Goal: Find specific page/section: Find specific page/section

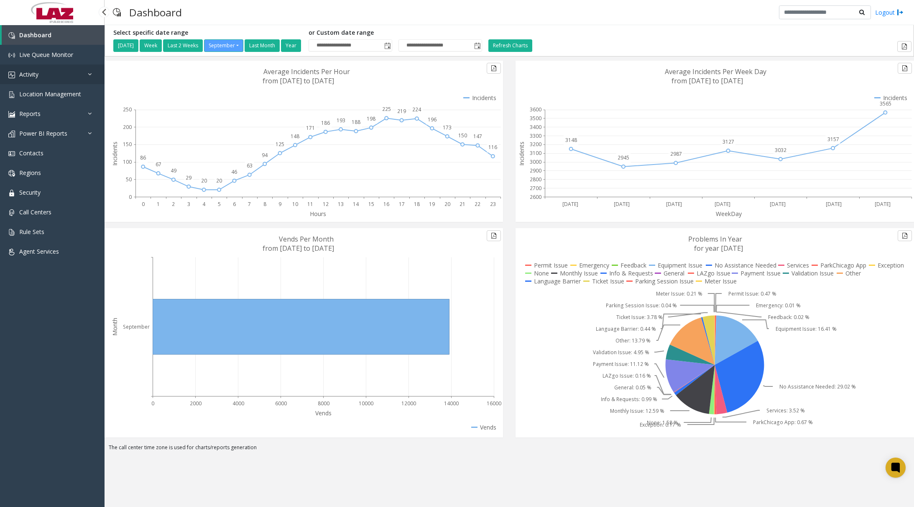
click at [60, 78] on link "Activity" at bounding box center [52, 74] width 105 height 20
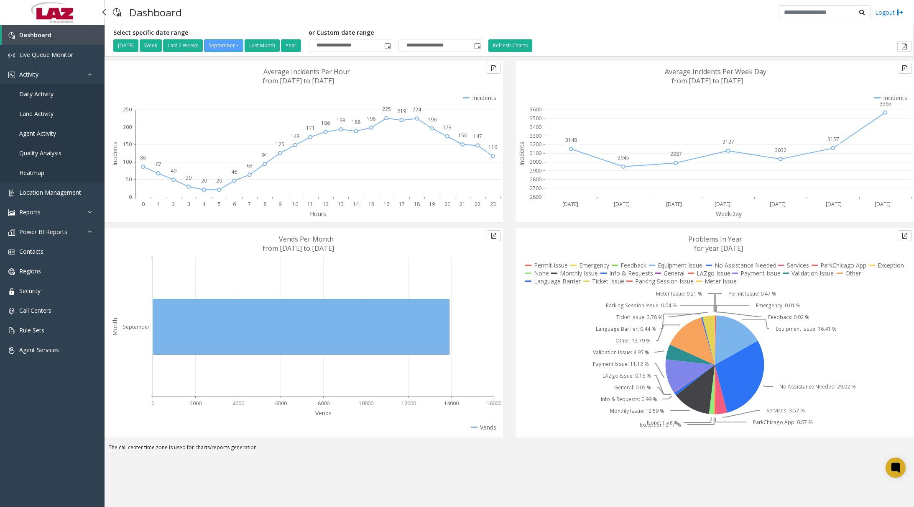
click at [42, 95] on span "Daily Activity" at bounding box center [36, 94] width 34 height 8
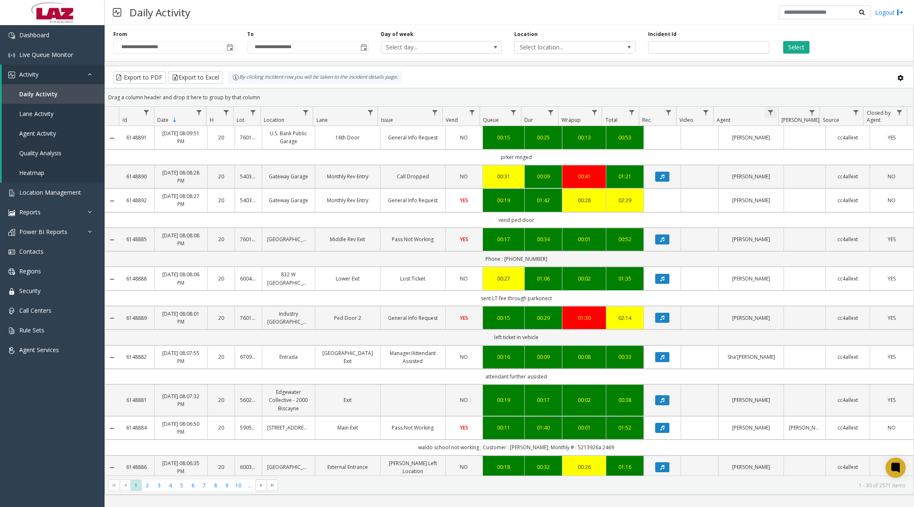
click at [771, 113] on span "Data table" at bounding box center [771, 112] width 7 height 7
click at [795, 147] on input "Agent Filter" at bounding box center [806, 148] width 71 height 14
type input "*******"
click at [833, 222] on button "Filter" at bounding box center [825, 226] width 34 height 18
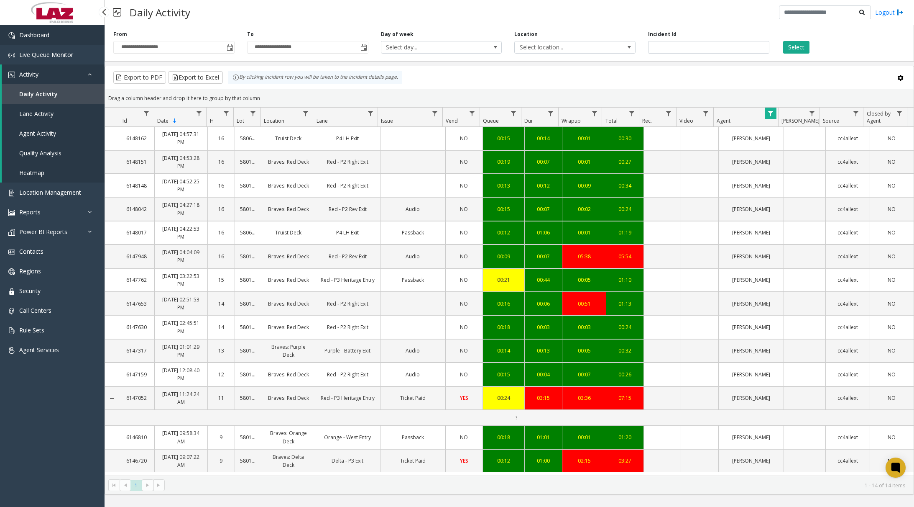
click at [47, 33] on span "Dashboard" at bounding box center [34, 35] width 30 height 8
